Goal: Task Accomplishment & Management: Manage account settings

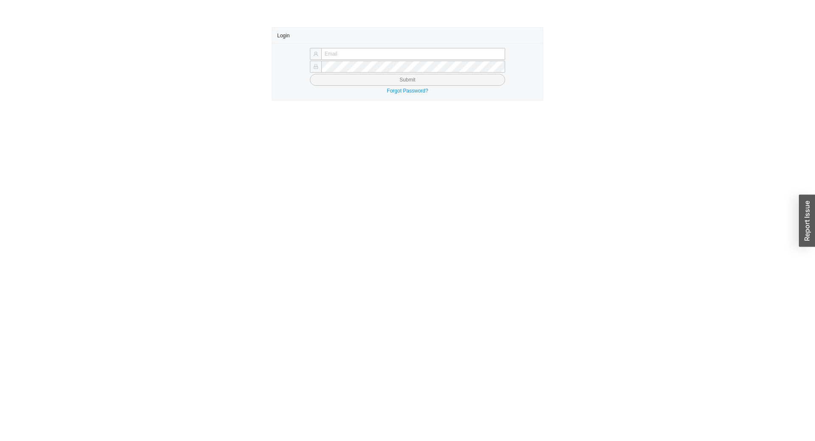
type input "[EMAIL_ADDRESS][DOMAIN_NAME]"
click at [367, 83] on button "Submit" at bounding box center [407, 80] width 195 height 12
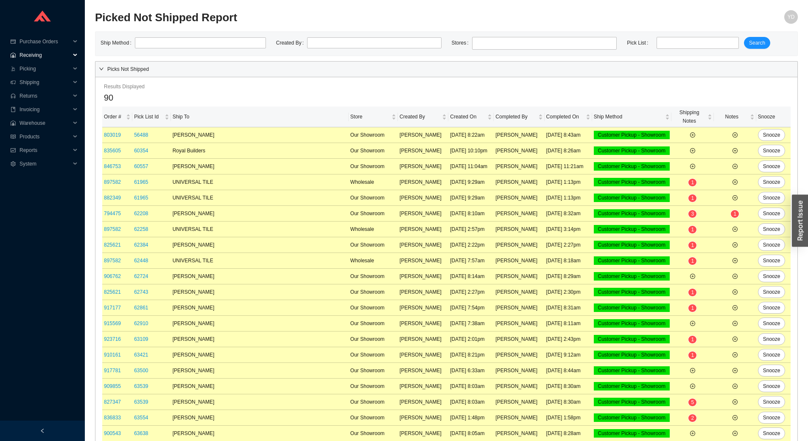
click at [35, 57] on span "Receiving" at bounding box center [45, 55] width 51 height 14
click at [45, 81] on link "Confirm Receiving" at bounding box center [41, 82] width 42 height 6
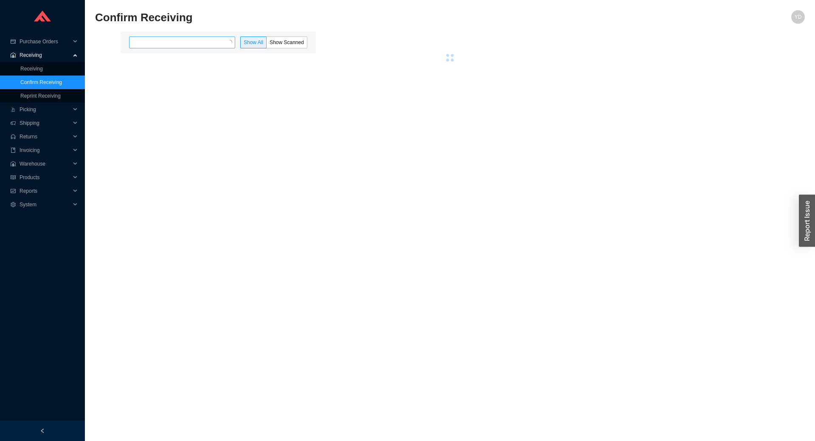
click at [140, 43] on input "search" at bounding box center [179, 42] width 94 height 11
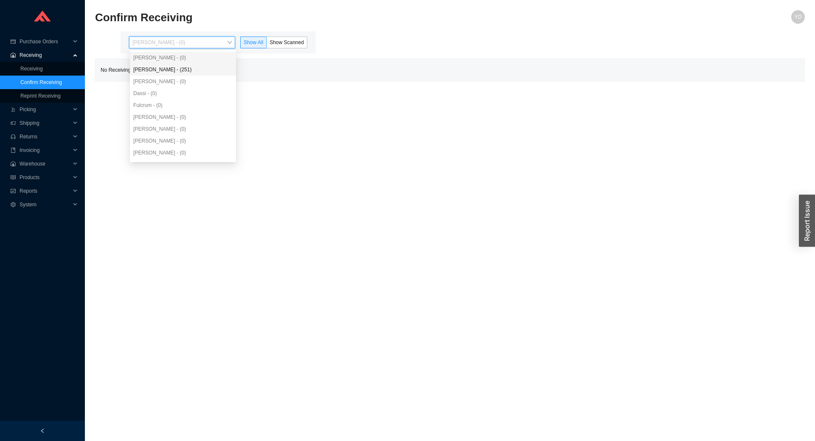
click at [171, 73] on div "Angel Negron - (251)" at bounding box center [182, 70] width 99 height 8
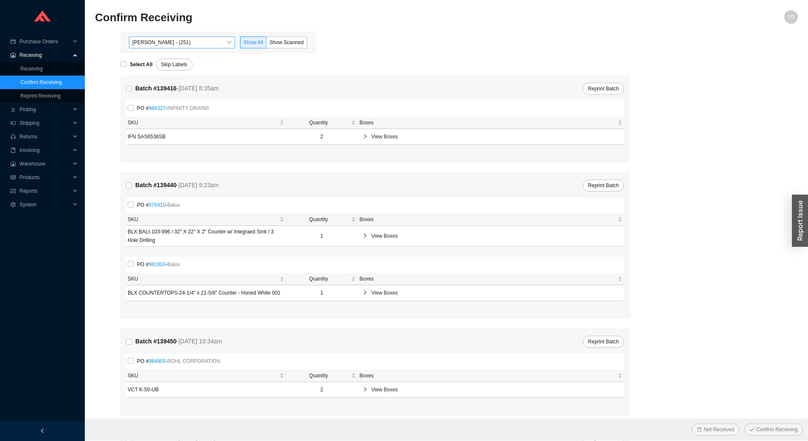
click at [177, 42] on span "Angel Negron - (251)" at bounding box center [181, 42] width 99 height 11
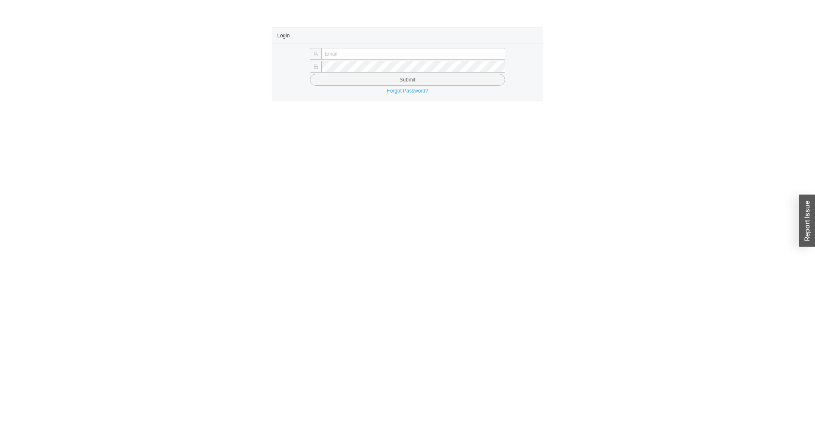
type input "yitz@homeandstone.com"
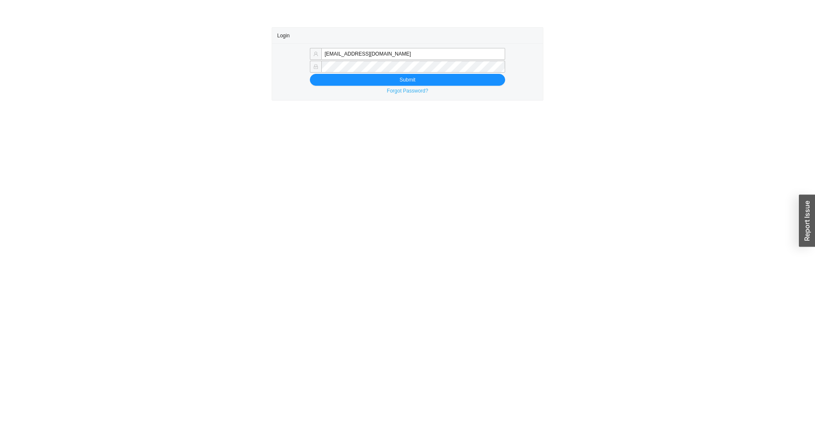
click at [411, 88] on link "Forgot Password?" at bounding box center [406, 91] width 41 height 6
